Goal: Transaction & Acquisition: Purchase product/service

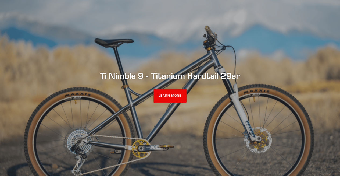
scroll to position [49, 0]
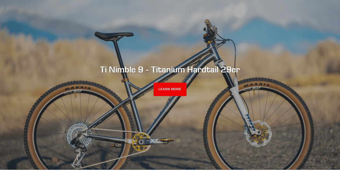
drag, startPoint x: 344, startPoint y: 13, endPoint x: 343, endPoint y: 19, distance: 6.8
click at [174, 89] on link "LEARN MORE" at bounding box center [170, 89] width 33 height 13
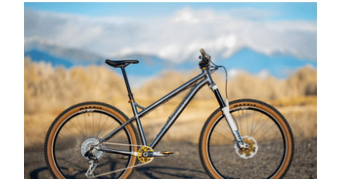
scroll to position [459, 0]
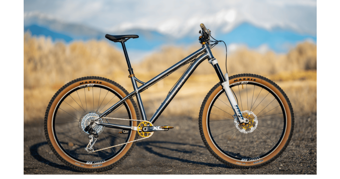
drag, startPoint x: 344, startPoint y: 8, endPoint x: 344, endPoint y: 31, distance: 22.9
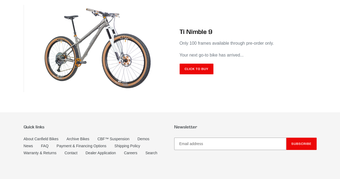
scroll to position [0, 0]
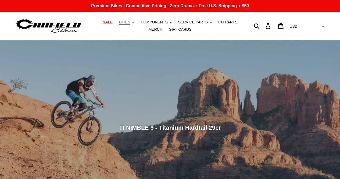
click at [124, 21] on span "BIKES" at bounding box center [124, 22] width 11 height 5
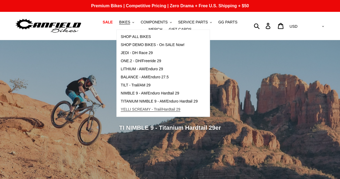
click at [168, 108] on span "YELLI SCREAMY - Trail/Hardtail 29" at bounding box center [151, 109] width 60 height 5
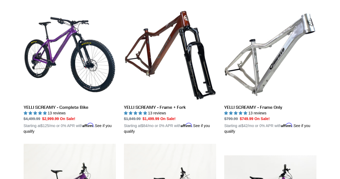
scroll to position [146, 0]
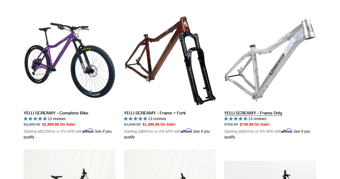
click at [280, 57] on link "YELLI SCREAMY - Frame Only" at bounding box center [270, 77] width 92 height 126
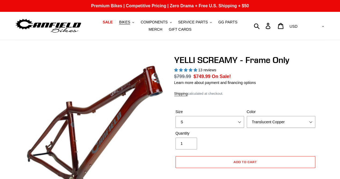
select select "highest-rating"
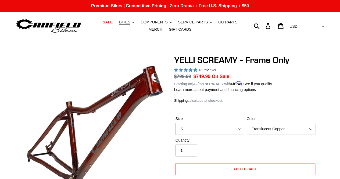
drag, startPoint x: 343, startPoint y: 11, endPoint x: 343, endPoint y: 2, distance: 8.4
click at [307, 129] on select "Translucent Copper Purple Haze Raw" at bounding box center [281, 129] width 69 height 12
select select "Purple Haze"
click at [247, 123] on select "Translucent Copper Purple Haze Raw" at bounding box center [281, 129] width 69 height 12
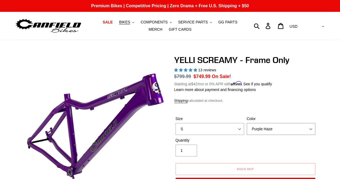
scroll to position [88, 0]
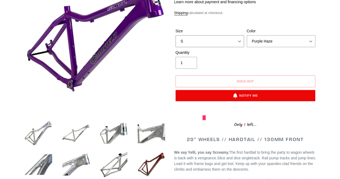
click at [224, 41] on select "S M L XL" at bounding box center [210, 41] width 69 height 12
select select "M"
click at [176, 35] on select "S M L XL" at bounding box center [210, 41] width 69 height 12
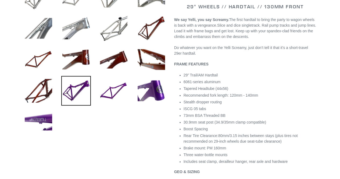
scroll to position [230, 0]
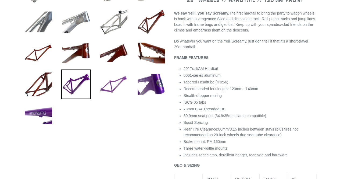
click at [116, 82] on img at bounding box center [114, 84] width 30 height 30
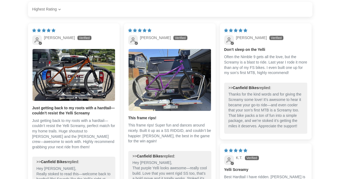
scroll to position [852, 0]
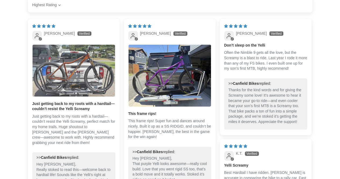
click at [74, 78] on img "Link to user picture 1" at bounding box center [74, 71] width 83 height 52
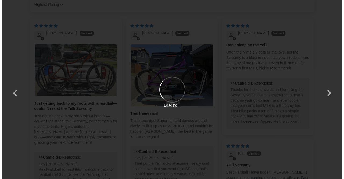
scroll to position [0, 0]
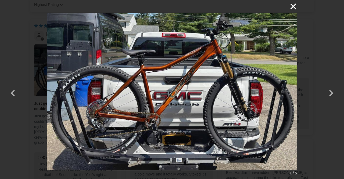
click at [294, 7] on button "×" at bounding box center [290, 6] width 13 height 13
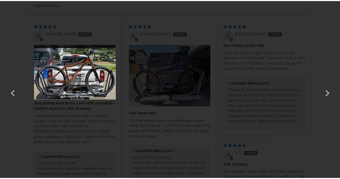
scroll to position [852, 0]
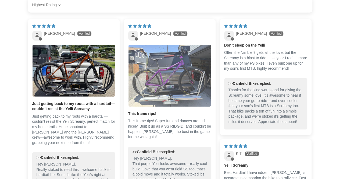
click at [171, 83] on img "Link to user picture 1" at bounding box center [170, 76] width 83 height 62
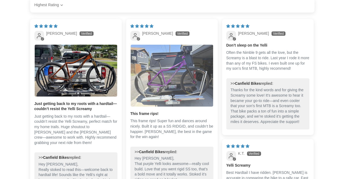
scroll to position [0, 0]
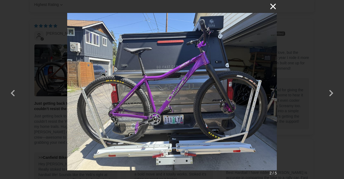
click at [273, 6] on button "×" at bounding box center [270, 6] width 13 height 13
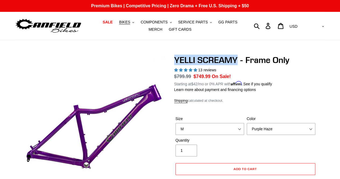
drag, startPoint x: 236, startPoint y: 62, endPoint x: 175, endPoint y: 64, distance: 61.1
click at [175, 64] on h1 "YELLI SCREAMY - Frame Only" at bounding box center [245, 60] width 143 height 10
copy h1 "YELLI SCREAMY"
